Goal: Information Seeking & Learning: Learn about a topic

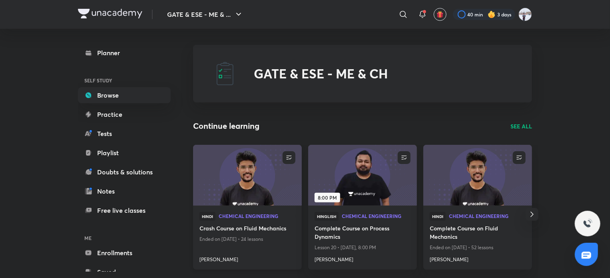
click at [251, 190] on img at bounding box center [247, 175] width 111 height 62
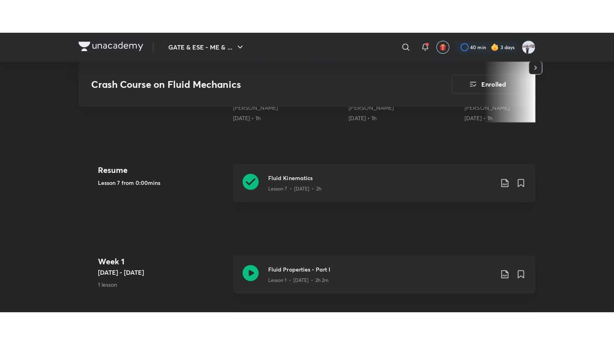
scroll to position [320, 0]
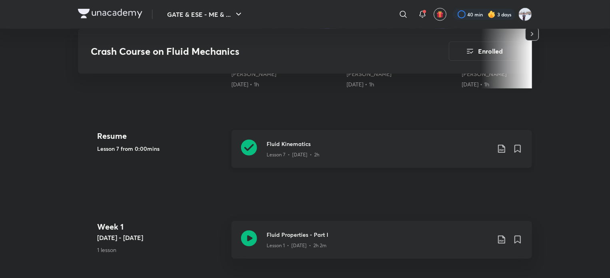
click at [286, 156] on p "Lesson 7 • [DATE] • 2h" at bounding box center [292, 154] width 53 height 7
